Goal: Task Accomplishment & Management: Manage account settings

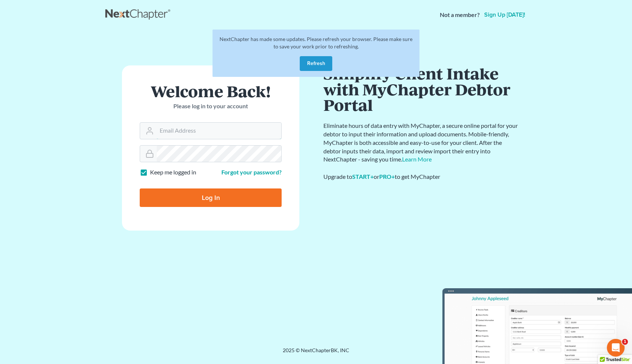
type input "[EMAIL_ADDRESS][DOMAIN_NAME]"
click at [318, 62] on button "Refresh" at bounding box center [316, 63] width 33 height 15
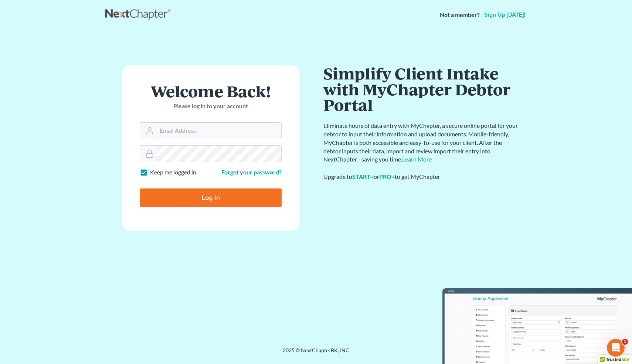
type input "[EMAIL_ADDRESS][DOMAIN_NAME]"
click at [204, 191] on input "Log In" at bounding box center [211, 197] width 142 height 18
type input "Thinking..."
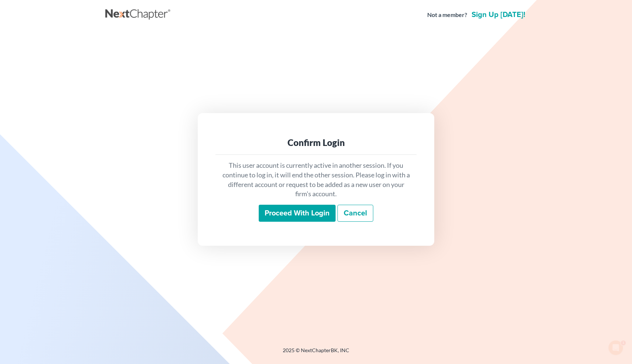
click at [275, 211] on input "Proceed with login" at bounding box center [297, 213] width 77 height 17
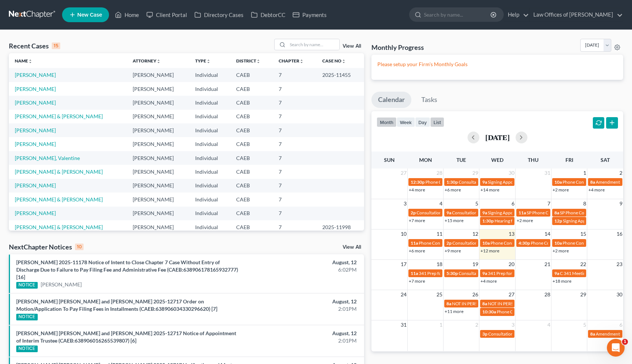
click at [438, 124] on button "list" at bounding box center [437, 122] width 14 height 10
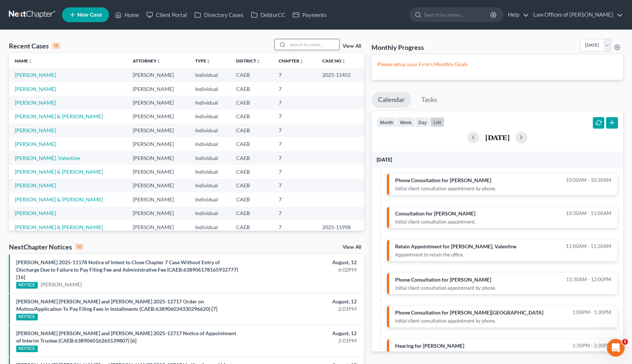
click at [320, 41] on input "search" at bounding box center [313, 44] width 52 height 11
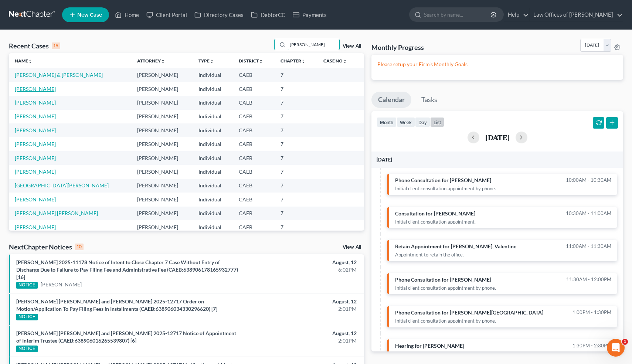
type input "[PERSON_NAME]"
click at [34, 89] on link "[PERSON_NAME]" at bounding box center [35, 89] width 41 height 6
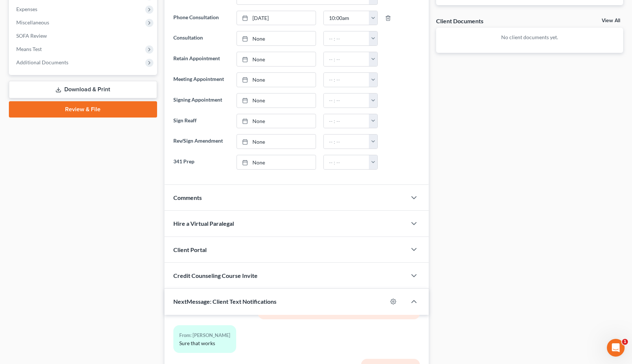
scroll to position [260, 0]
click at [410, 198] on icon "button" at bounding box center [413, 198] width 9 height 9
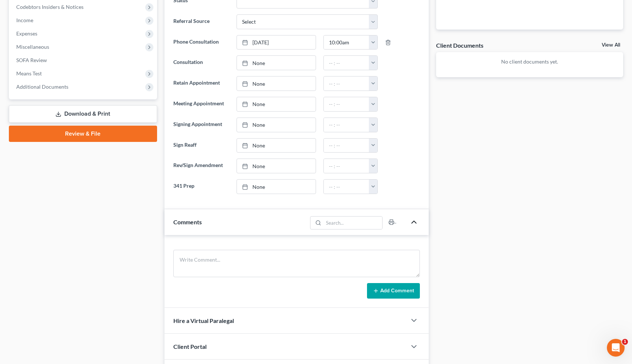
scroll to position [238, 0]
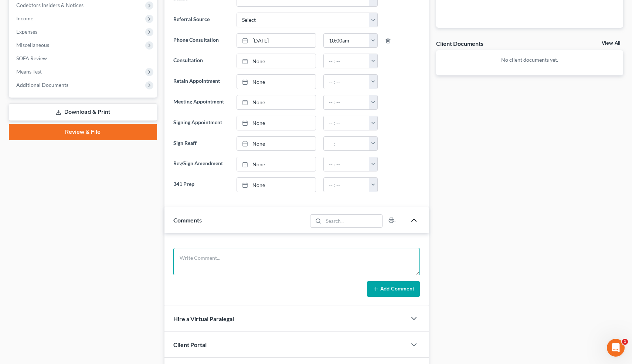
click at [278, 269] on textarea at bounding box center [296, 261] width 247 height 27
click at [389, 256] on textarea "Debts: 50k Married JT. Buying O=380k, V=540k, P=2800, retain. 2015 Toy 4Runner …" at bounding box center [296, 261] width 247 height 27
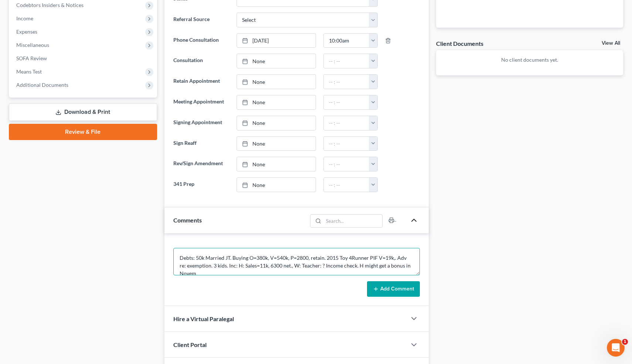
scroll to position [1, 0]
type textarea "Debts: 50k Married JT. Buying O=380k, V=540k, P=2800, retain. 2015 Toy 4Runner …"
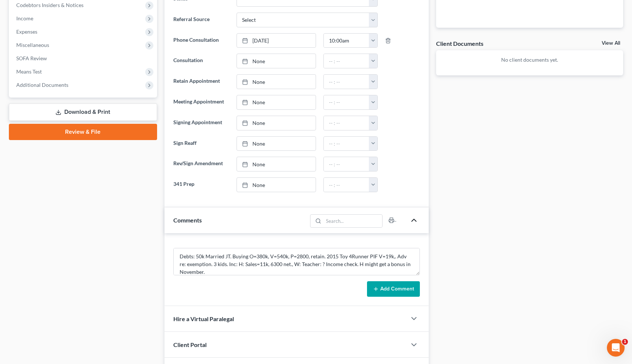
click at [397, 288] on button "Add Comment" at bounding box center [393, 289] width 53 height 16
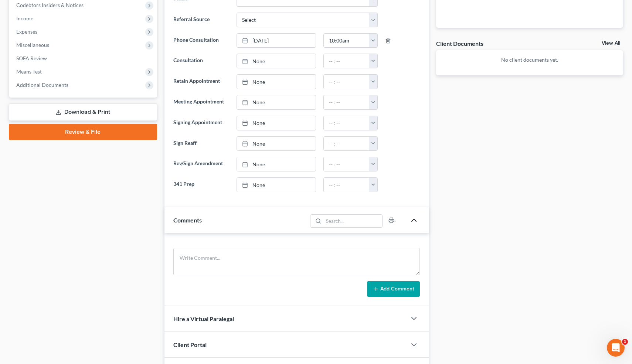
scroll to position [0, 0]
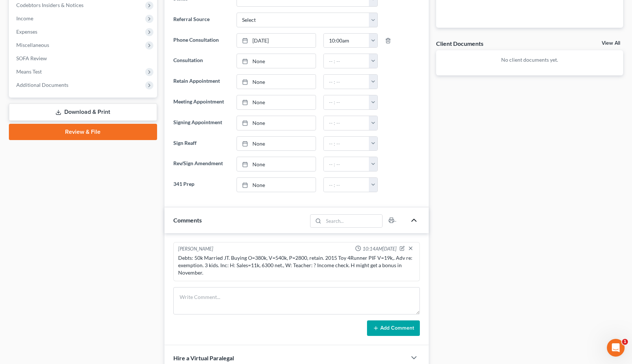
click at [391, 257] on div "Debts: 50k Married JT. Buying O=380k, V=540k, P=2800, retain. 2015 Toy 4Runner …" at bounding box center [296, 265] width 237 height 22
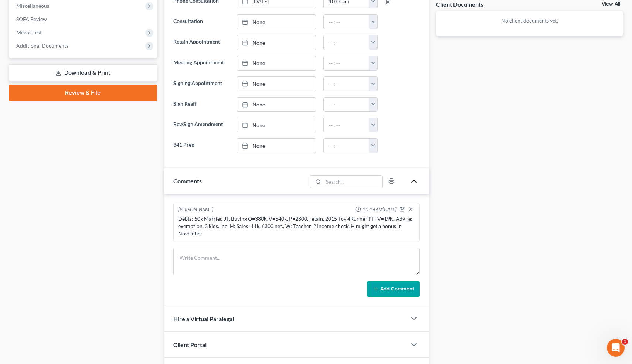
scroll to position [272, 0]
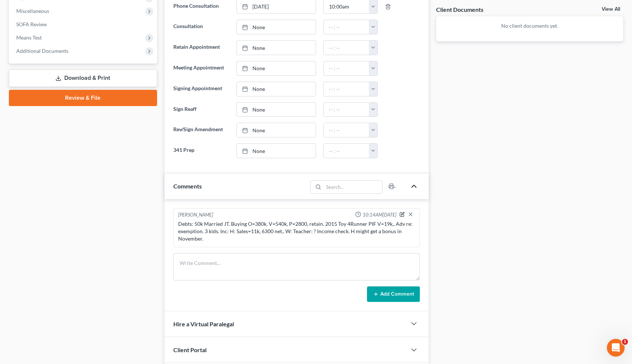
click at [401, 212] on icon "button" at bounding box center [402, 214] width 4 height 4
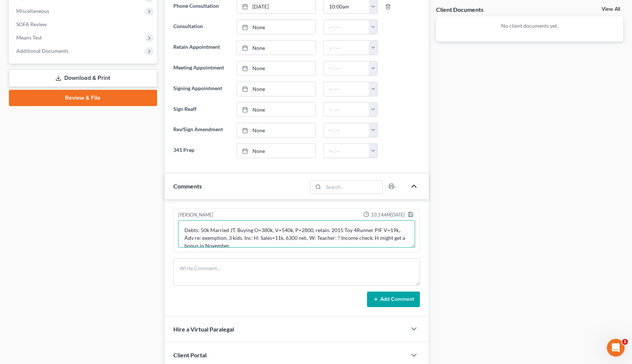
click at [396, 230] on textarea "Debts: 50k Married JT. Buying O=380k, V=540k, P=2800, retain. 2015 Toy 4Runner …" at bounding box center [296, 233] width 237 height 27
type textarea "Debts: 50k Married JT. Buying O=380k, V=540k, P=2800, retain. 2015 Toy 4Runner …"
click at [411, 216] on icon "button" at bounding box center [410, 214] width 6 height 6
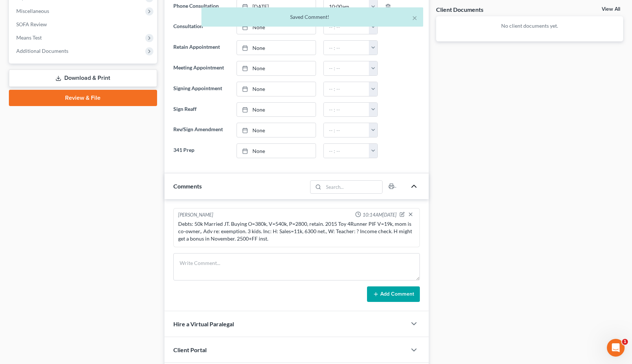
scroll to position [516, 0]
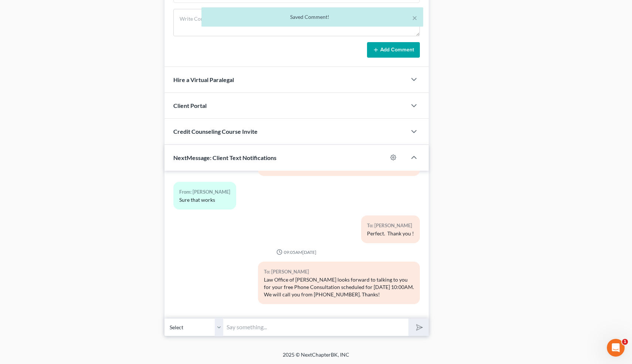
click at [290, 325] on input "text" at bounding box center [315, 327] width 185 height 18
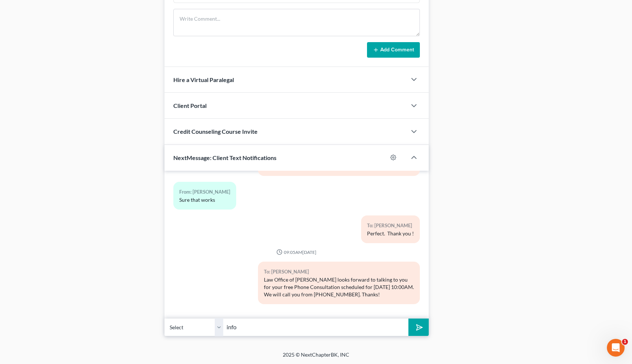
type input "[EMAIL_ADDRESS][DOMAIN_NAME]"
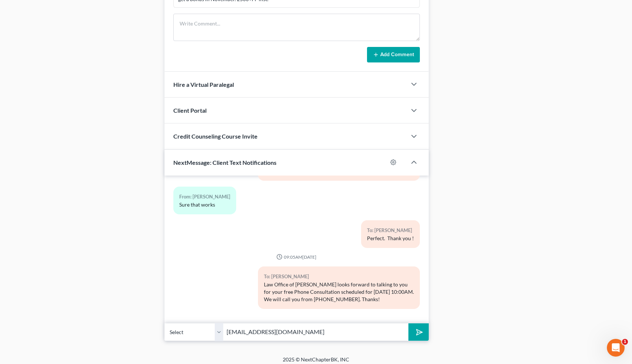
scroll to position [512, 0]
click at [418, 332] on icon "submit" at bounding box center [418, 331] width 10 height 10
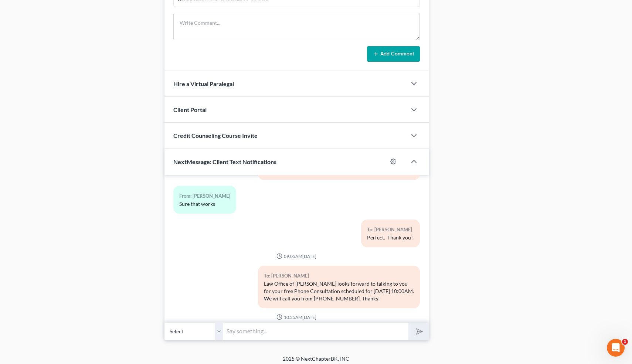
scroll to position [199, 0]
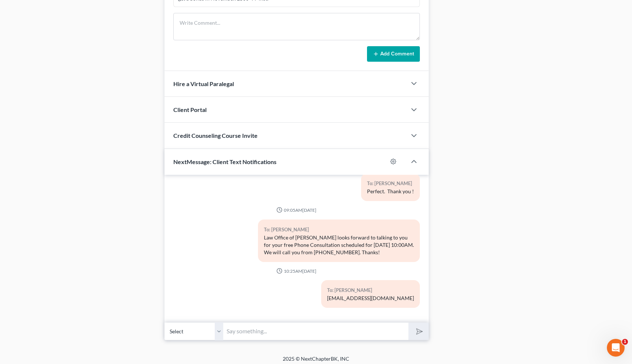
click at [374, 327] on input "text" at bounding box center [315, 331] width 185 height 18
type input "[DOMAIN_NAME]"
click at [420, 332] on icon "submit" at bounding box center [418, 331] width 10 height 10
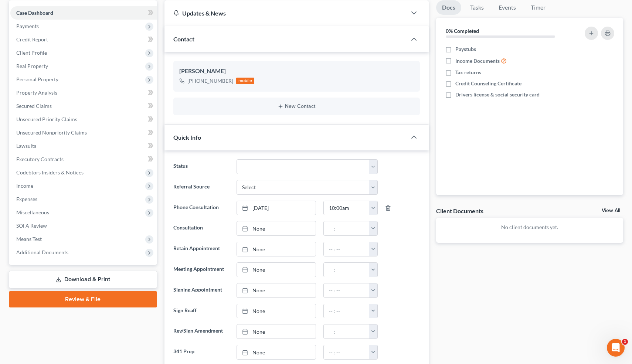
scroll to position [68, 0]
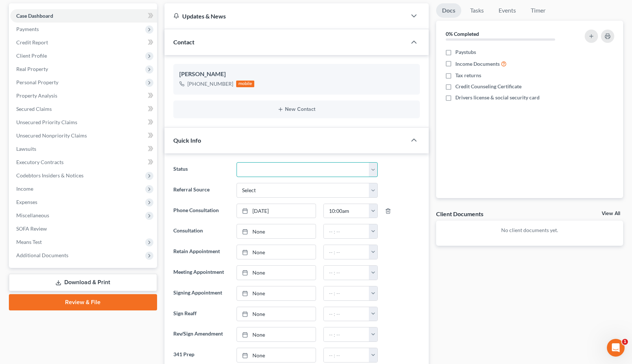
click at [264, 169] on select "Cancelled/Refund Closed Consultation Declined Discharged Filed Income Check In …" at bounding box center [306, 169] width 141 height 15
select select "6"
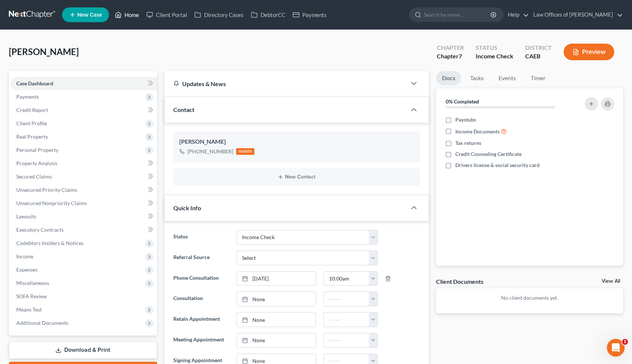
click at [132, 19] on link "Home" at bounding box center [126, 14] width 31 height 13
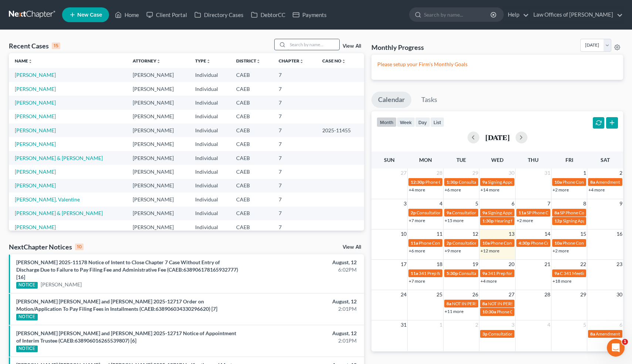
click at [314, 44] on input "search" at bounding box center [313, 44] width 52 height 11
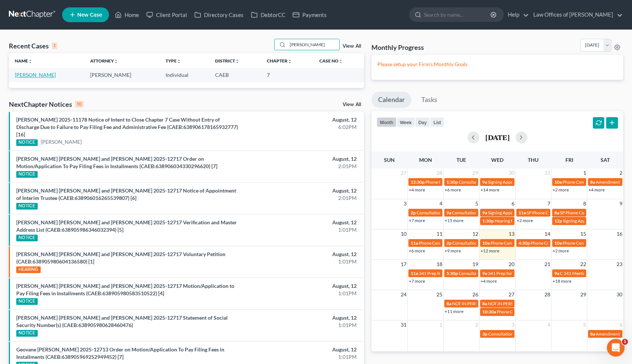
type input "[PERSON_NAME]"
click at [41, 75] on link "[PERSON_NAME]" at bounding box center [35, 75] width 41 height 6
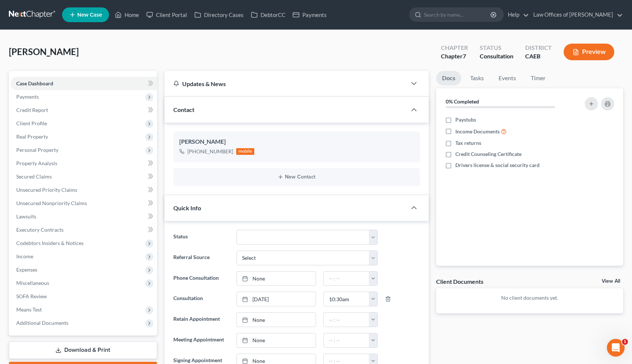
scroll to position [85, 0]
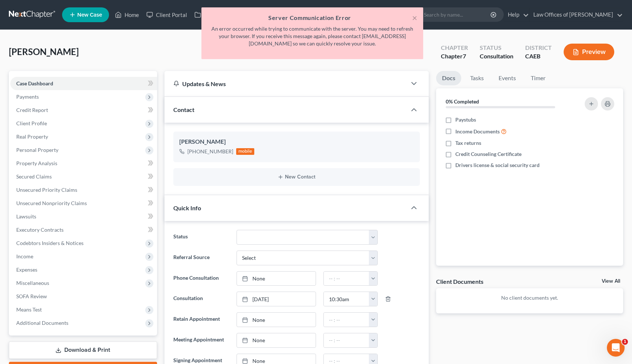
click at [41, 75] on div "Case Dashboard Payments Invoices Payments Payments Credit Report Client Profile…" at bounding box center [83, 203] width 148 height 264
click at [415, 18] on button "×" at bounding box center [414, 17] width 5 height 9
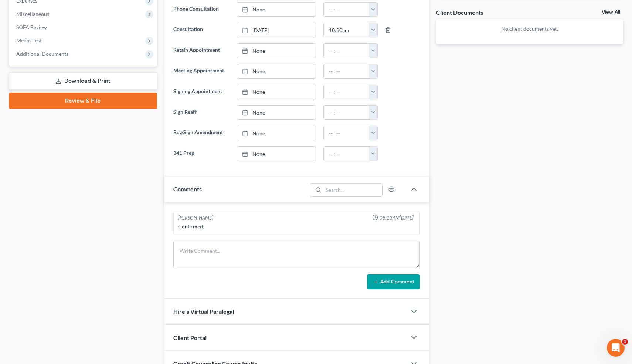
scroll to position [285, 0]
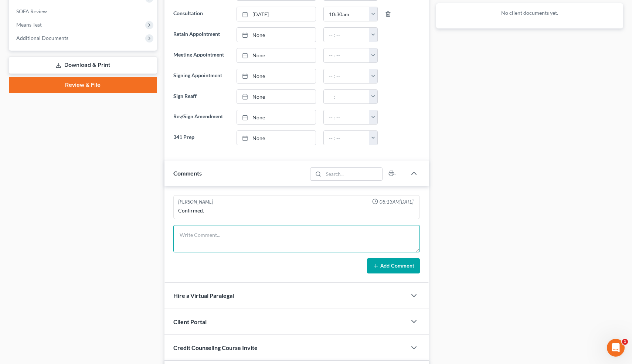
click at [256, 242] on textarea at bounding box center [296, 238] width 247 height 27
click at [249, 234] on textarea "Owes 9900 for a service to get er IHSS>" at bounding box center [296, 238] width 247 height 27
click at [275, 235] on textarea "Owes 9900 for a service to get her IHSS>" at bounding box center [296, 238] width 247 height 27
click at [194, 233] on textarea "Owes 9900 for a service to get her IHSS." at bounding box center [296, 238] width 247 height 27
click at [286, 234] on textarea "Owes $9900 for a service to get her IHSS." at bounding box center [296, 238] width 247 height 27
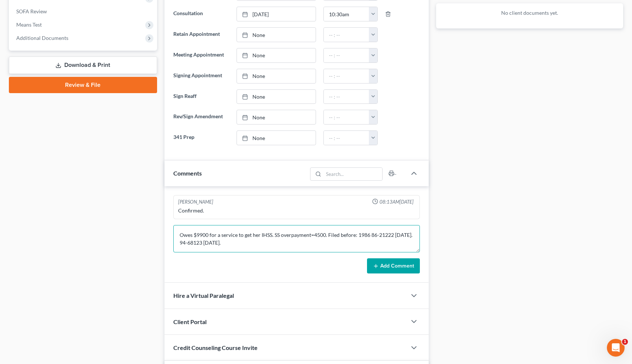
click at [239, 245] on textarea "Owes $9900 for a service to get her IHSS. SS overpayment=4500. Filed before: 19…" at bounding box center [296, 238] width 247 height 27
click at [218, 249] on textarea "Owes $9900 for a service to get her IHSS. SS overpayment=4500. Filed before: 19…" at bounding box center [296, 238] width 247 height 27
click at [255, 250] on textarea "Owes $9900 for a service to get her IHSS. SS overpayment=4500. Filed before: 19…" at bounding box center [296, 238] width 247 height 27
click at [229, 249] on textarea "Owes $9900 for a service to get her IHSS. SS overpayment=4500. Filed before: 19…" at bounding box center [296, 238] width 247 height 27
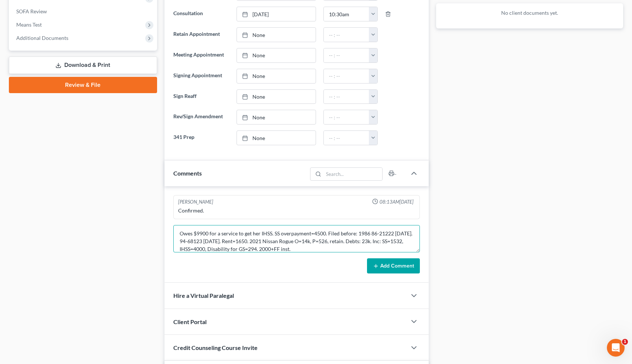
type textarea "Owes $9900 for a service to get her IHSS. SS overpayment=4500. Filed before: 19…"
click at [377, 265] on icon at bounding box center [376, 266] width 6 height 6
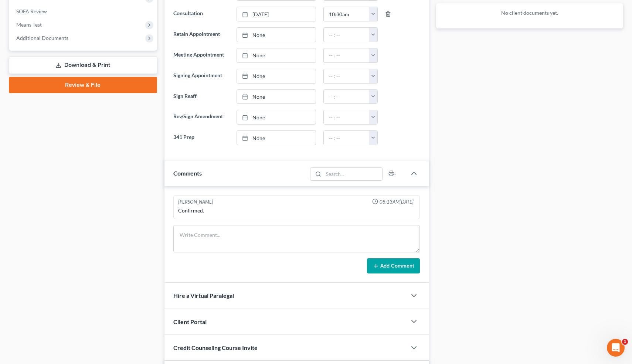
scroll to position [0, 0]
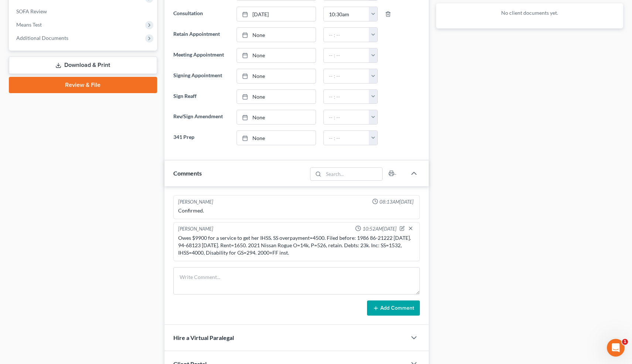
click at [445, 214] on div "Docs Tasks Events Timer 0% Completed Nothing here yet! Paystubs Income Document…" at bounding box center [529, 190] width 194 height 808
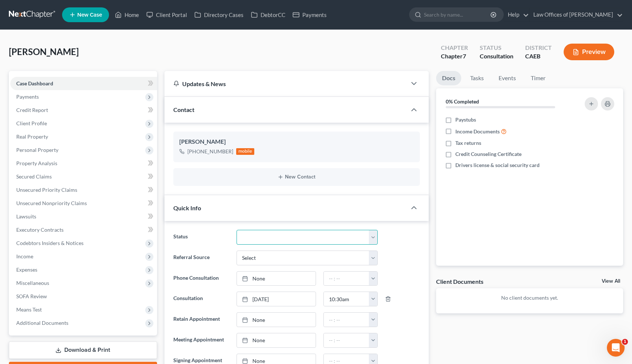
click at [304, 243] on select "Cancelled/Refund Closed Consultation Declined Discharged Filed Income Check In …" at bounding box center [306, 237] width 141 height 15
select select "10"
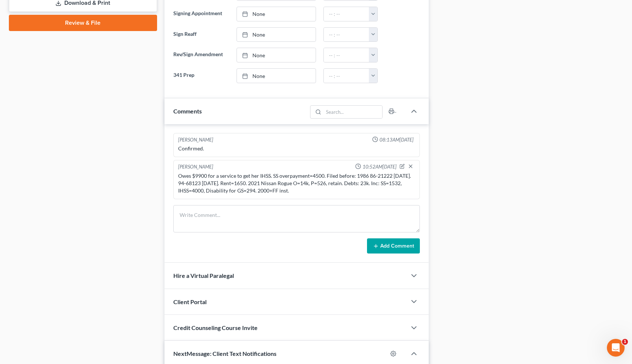
scroll to position [543, 0]
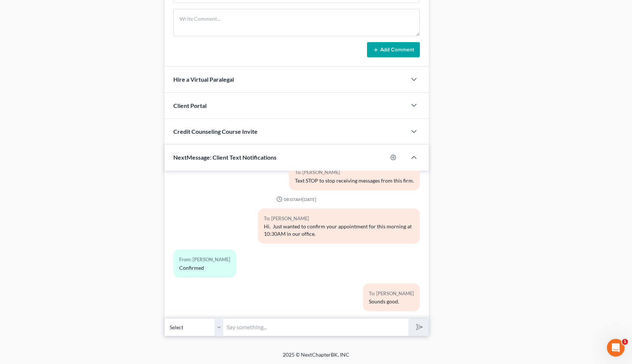
click at [307, 327] on input "text" at bounding box center [315, 327] width 185 height 18
type input "Nice talking to you! Like I said, just reply here if you have any questions or …"
click at [417, 324] on polygon "submit" at bounding box center [417, 326] width 9 height 9
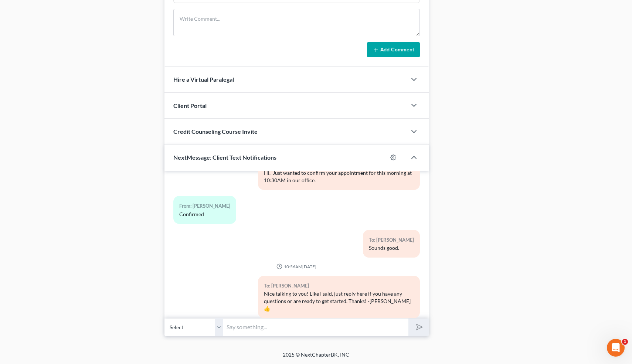
scroll to position [0, 0]
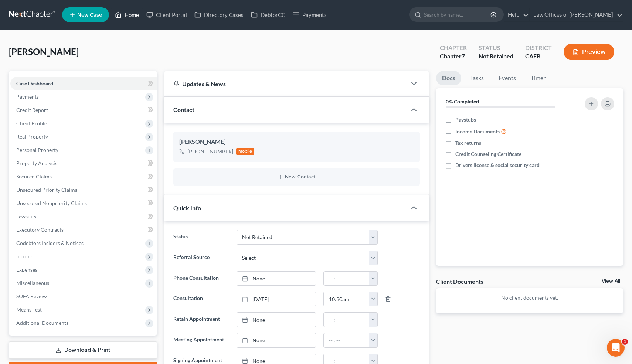
click at [130, 12] on link "Home" at bounding box center [126, 14] width 31 height 13
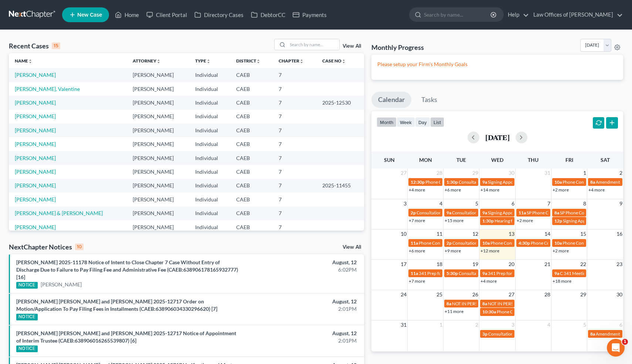
click at [439, 123] on button "list" at bounding box center [437, 122] width 14 height 10
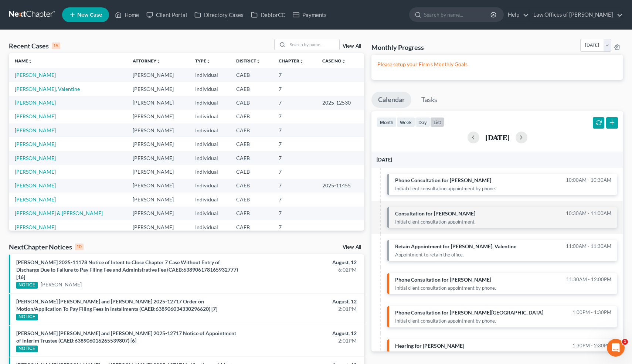
scroll to position [5, 0]
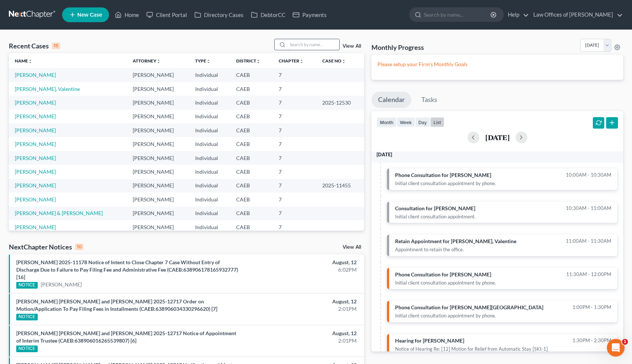
click at [312, 44] on input "search" at bounding box center [313, 44] width 52 height 11
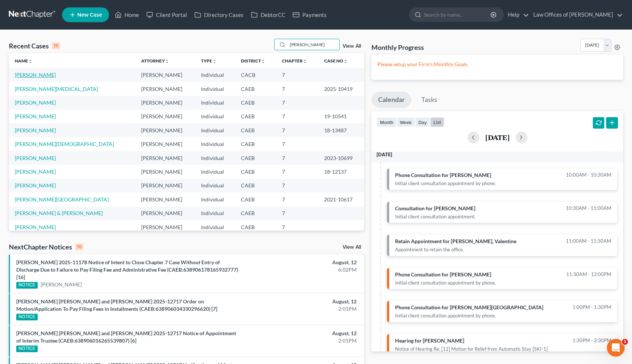
type input "[PERSON_NAME]"
click at [27, 74] on link "[PERSON_NAME]" at bounding box center [35, 75] width 41 height 6
select select "6"
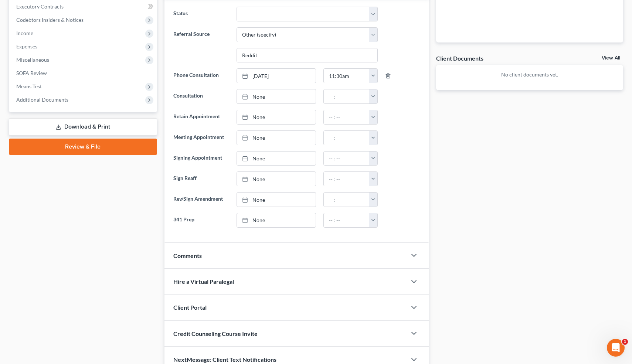
scroll to position [224, 0]
click at [412, 255] on icon "button" at bounding box center [413, 254] width 9 height 9
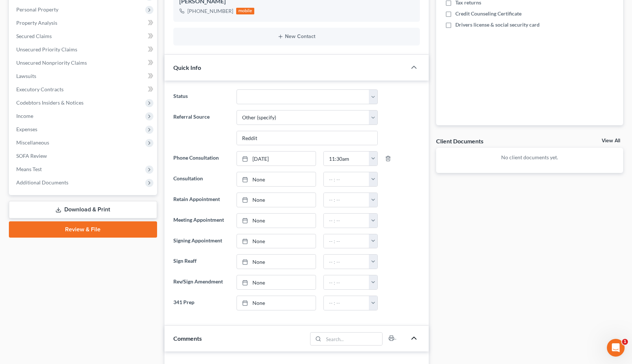
scroll to position [140, 0]
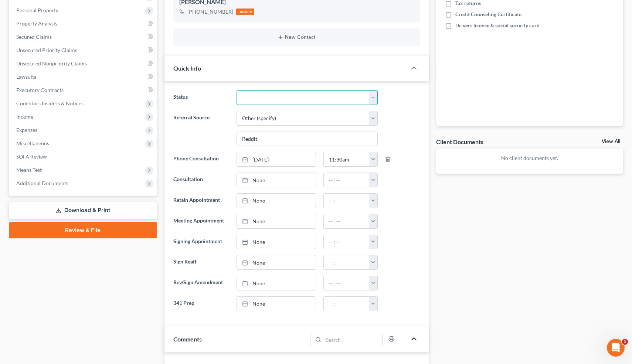
click at [301, 97] on select "Cancelled/Refund Closed Consultation Declined Discharged Filed Income Check In …" at bounding box center [306, 97] width 141 height 15
click at [465, 208] on div "Docs Tasks Events Timer 0% Completed Nothing here yet! Paystubs Income Document…" at bounding box center [529, 229] width 194 height 597
click at [272, 97] on select "Cancelled/Refund Closed Consultation Declined Discharged Filed Income Check In …" at bounding box center [306, 97] width 141 height 15
select select "9"
click at [433, 208] on div "Docs Tasks Events Timer 0% Completed Nothing here yet! Paystubs Income Document…" at bounding box center [529, 229] width 194 height 597
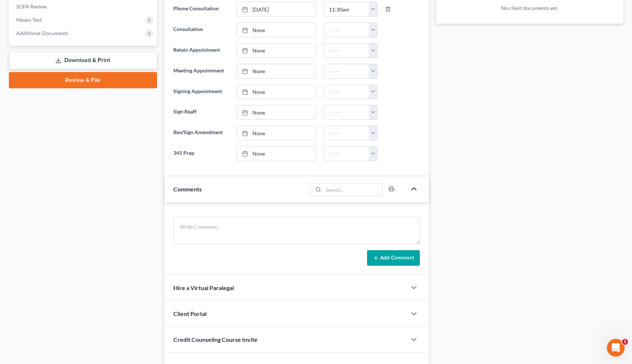
scroll to position [305, 0]
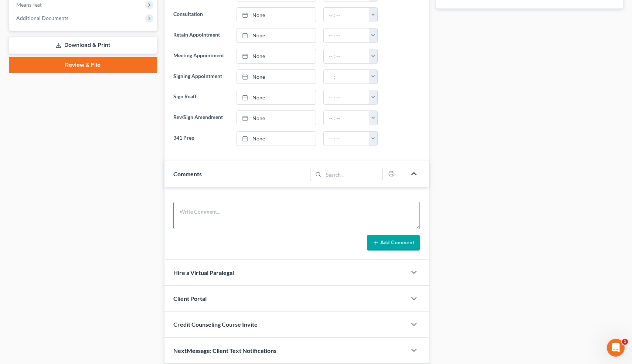
click at [262, 215] on textarea at bounding box center [296, 215] width 247 height 27
type textarea "VM."
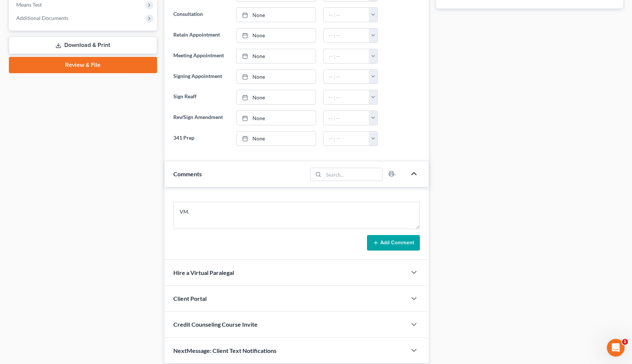
click at [402, 242] on button "Add Comment" at bounding box center [393, 243] width 53 height 16
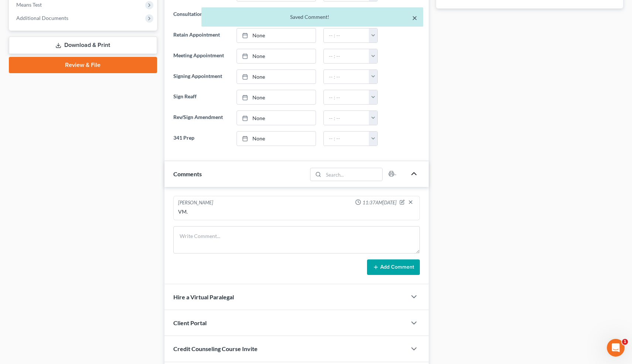
click at [414, 19] on button "×" at bounding box center [414, 17] width 5 height 9
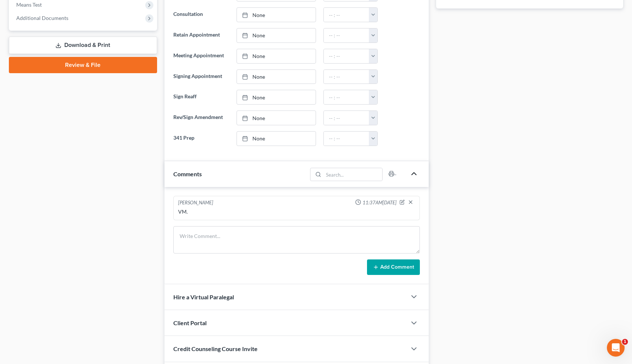
scroll to position [356, 0]
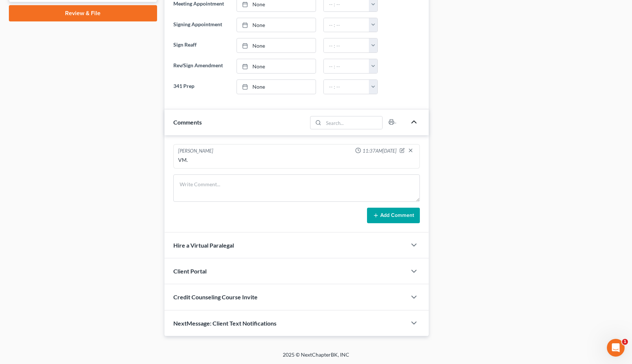
click at [379, 327] on div "NextMessage: Client Text Notifications" at bounding box center [285, 322] width 242 height 25
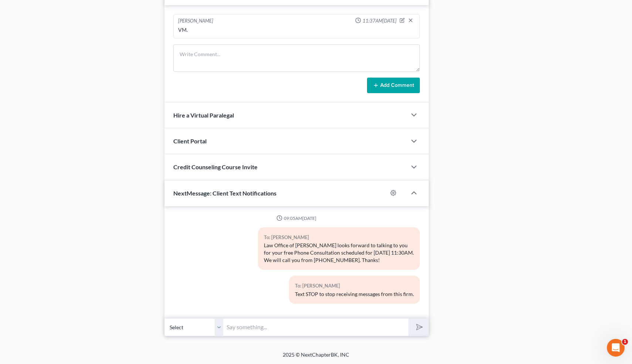
scroll to position [0, 0]
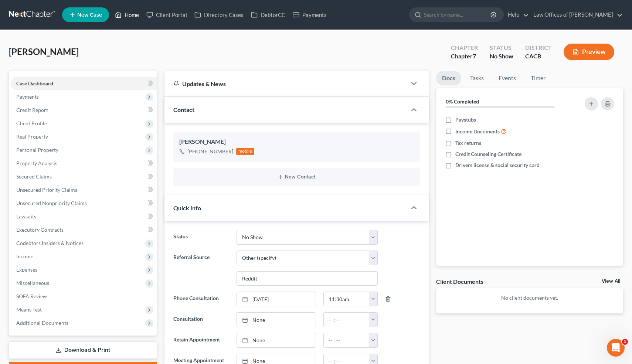
click at [132, 14] on link "Home" at bounding box center [126, 14] width 31 height 13
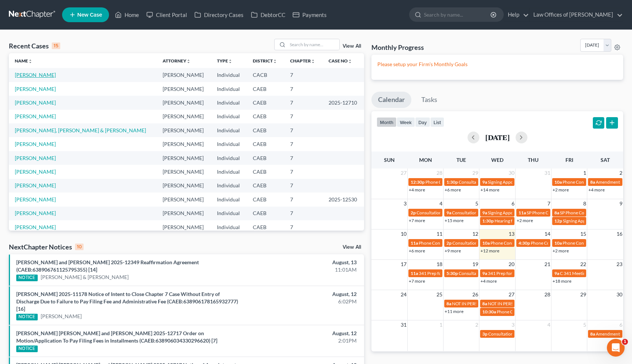
click at [38, 76] on link "[PERSON_NAME]" at bounding box center [35, 75] width 41 height 6
select select "6"
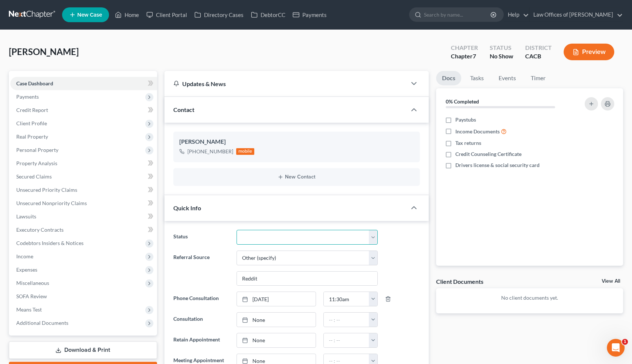
click at [299, 234] on select "Cancelled/Refund Closed Consultation Declined Discharged Filed Income Check In …" at bounding box center [306, 237] width 141 height 15
select select "2"
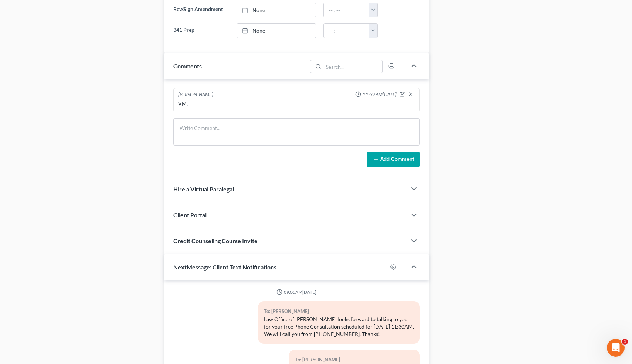
scroll to position [427, 0]
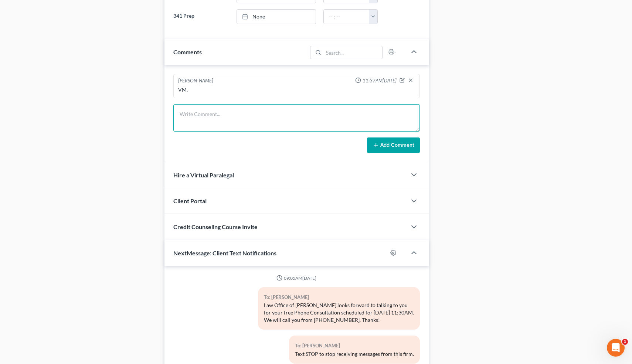
click at [208, 119] on textarea at bounding box center [296, 117] width 247 height 27
click at [194, 113] on textarea at bounding box center [296, 117] width 247 height 27
paste textarea "I’ll give a general breakdown. 79k in debt across credit cards and a personal l…"
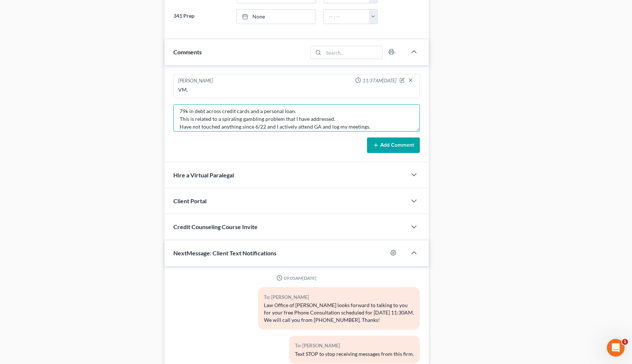
scroll to position [23, 0]
drag, startPoint x: 179, startPoint y: 114, endPoint x: 434, endPoint y: 159, distance: 259.1
click at [434, 159] on div "Updates & News × [US_STATE] [GEOGRAPHIC_DATA] Notes: Take a look at NextChapter…" at bounding box center [394, 20] width 466 height 752
click at [275, 115] on textarea "From Reddit: I’ll give a general breakdown. 79k in debt across credit cards and…" at bounding box center [296, 117] width 247 height 27
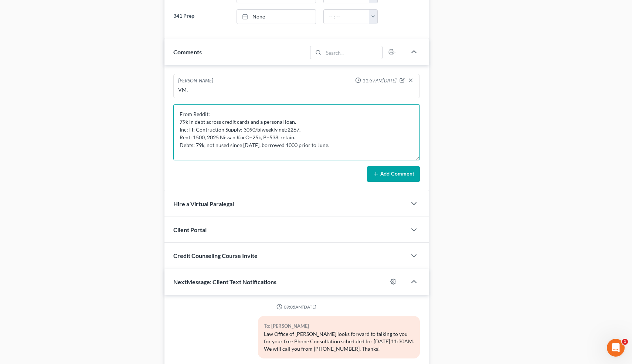
drag, startPoint x: 419, startPoint y: 130, endPoint x: 427, endPoint y: 160, distance: 31.5
click at [427, 160] on div "[PERSON_NAME] 11:37AM[DATE] VM. From Reddit: 79k in debt across credit cards an…" at bounding box center [296, 128] width 264 height 126
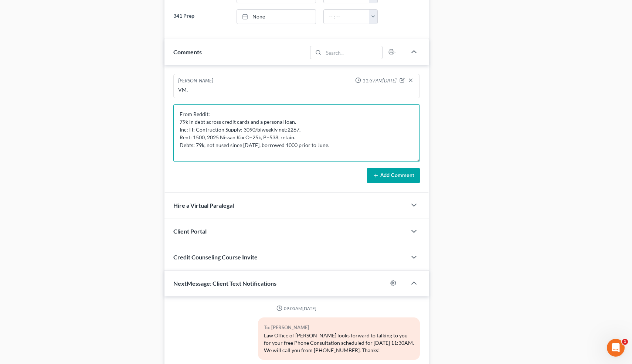
click at [218, 145] on textarea "From Reddit: 79k in debt across credit cards and a personal loan. Inc: H: Contr…" at bounding box center [296, 133] width 247 height 58
click at [204, 128] on textarea "From Reddit: 79k in debt across credit cards and a personal loan. Inc: H: Contr…" at bounding box center [296, 133] width 247 height 58
click at [333, 147] on textarea "From Reddit: 79k in debt across credit cards and a personal loan. Inc: H: Const…" at bounding box center [296, 133] width 247 height 58
type textarea "From Reddit: 79k in debt across credit cards and a personal loan. Inc: H: Const…"
click at [392, 174] on button "Add Comment" at bounding box center [393, 176] width 53 height 16
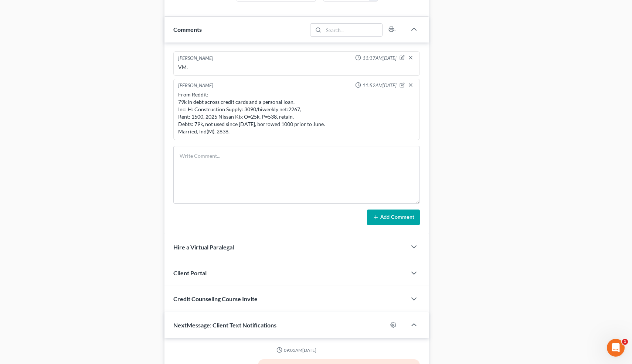
scroll to position [581, 0]
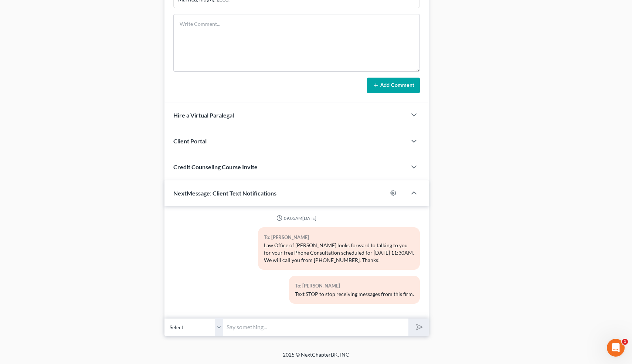
click at [278, 322] on input "text" at bounding box center [315, 327] width 185 height 18
type input "Nice talking to you! Like I said, just reply here if you have any questions or …"
click at [418, 323] on icon "submit" at bounding box center [418, 327] width 10 height 10
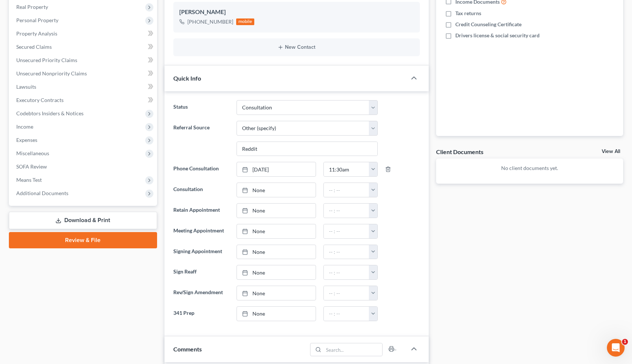
scroll to position [122, 0]
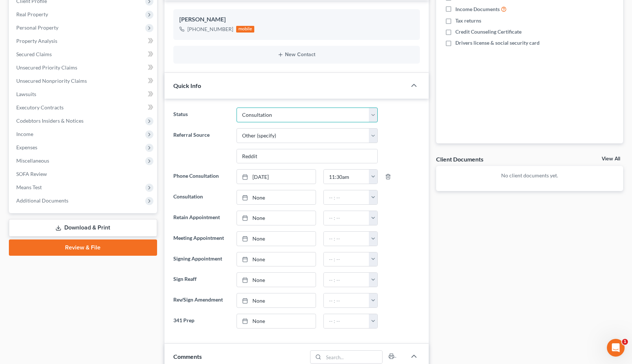
click at [282, 116] on select "Cancelled/Refund Closed Consultation Declined Discharged Filed Income Check In …" at bounding box center [306, 114] width 141 height 15
select select "10"
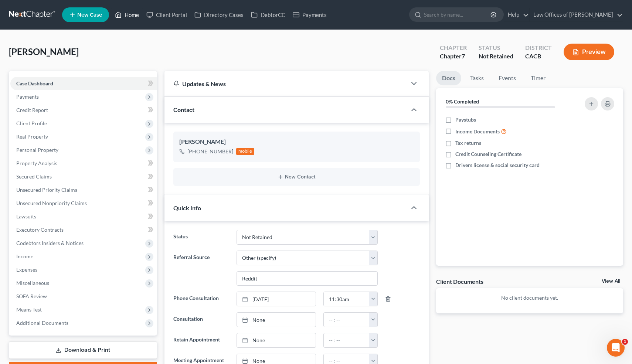
click at [131, 15] on link "Home" at bounding box center [126, 14] width 31 height 13
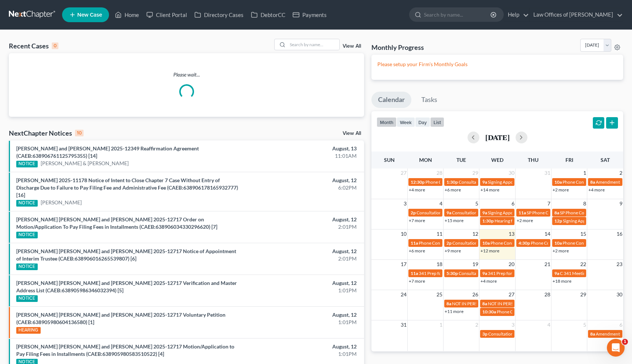
click at [438, 123] on button "list" at bounding box center [437, 122] width 14 height 10
